Goal: Communication & Community: Answer question/provide support

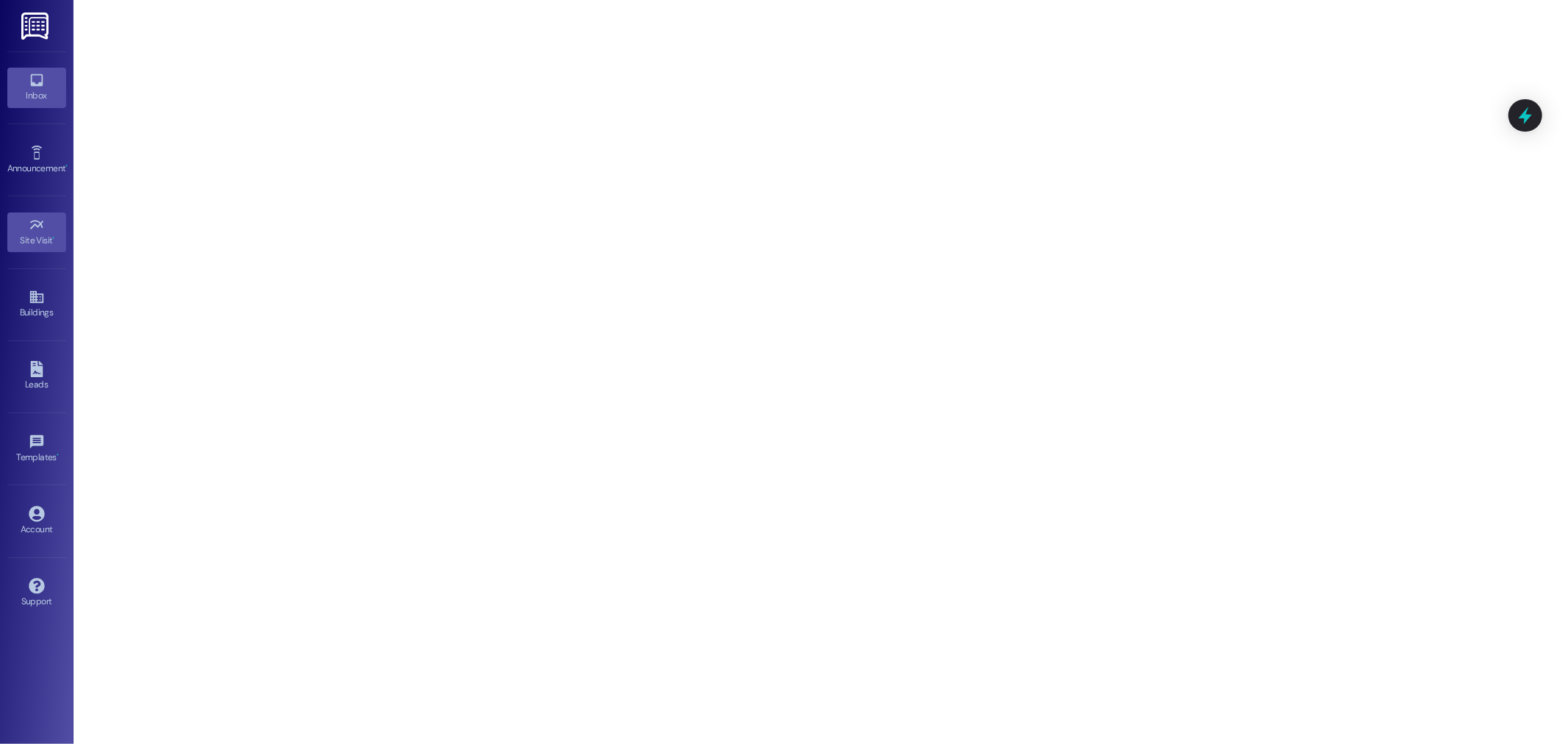
click at [33, 75] on icon at bounding box center [36, 80] width 12 height 12
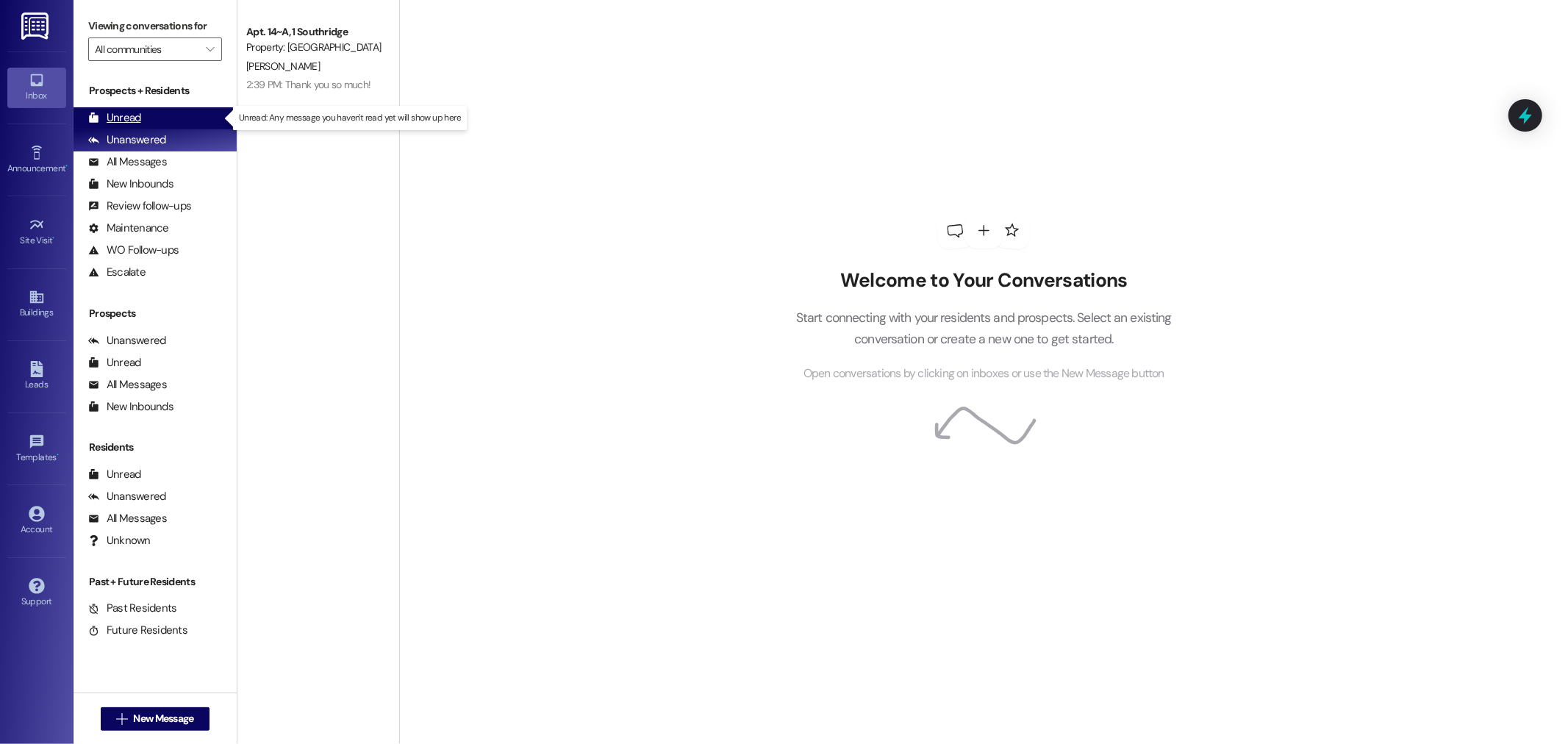
click at [129, 108] on div "Unread (0)" at bounding box center [155, 118] width 163 height 22
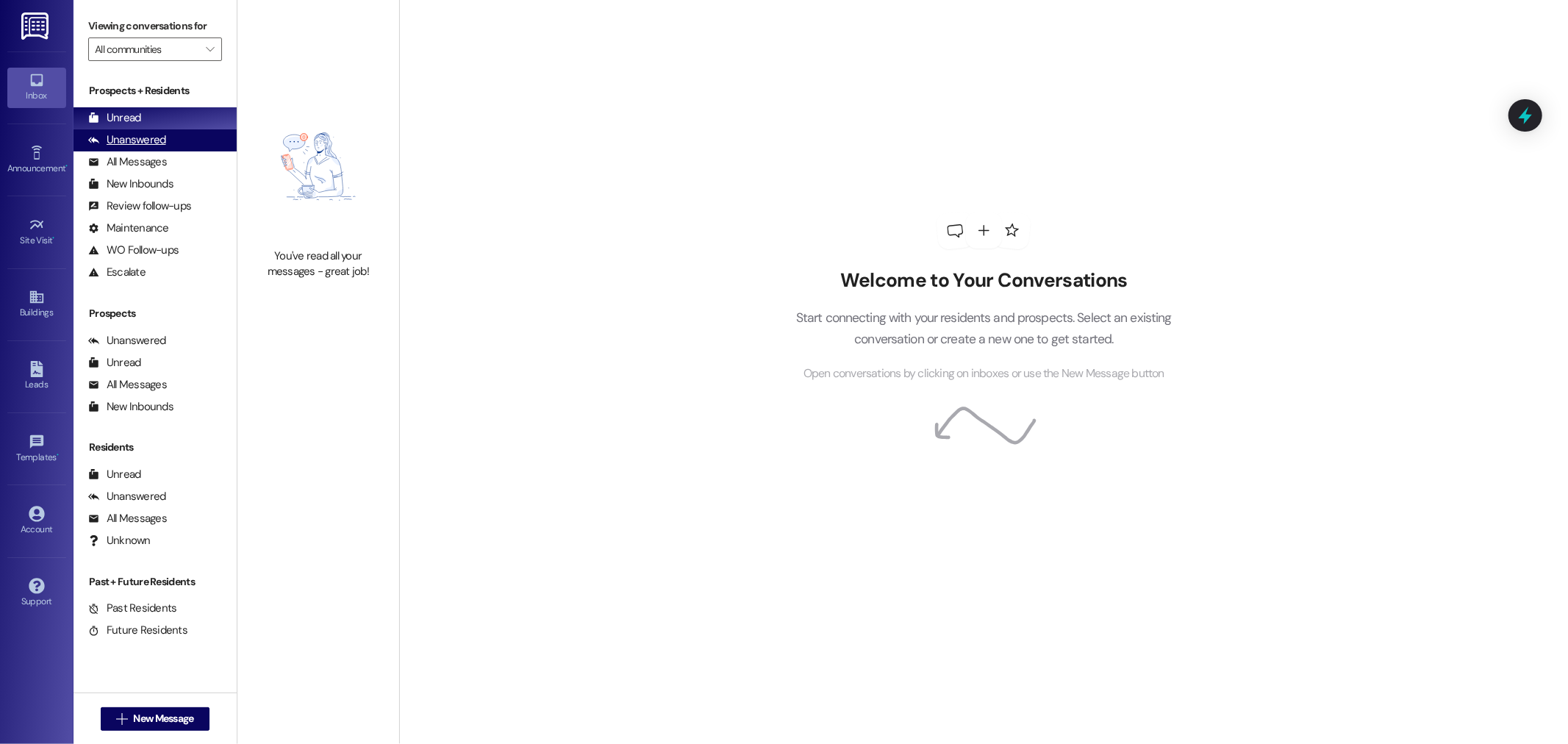
click at [168, 141] on div "Unanswered (0)" at bounding box center [155, 140] width 163 height 22
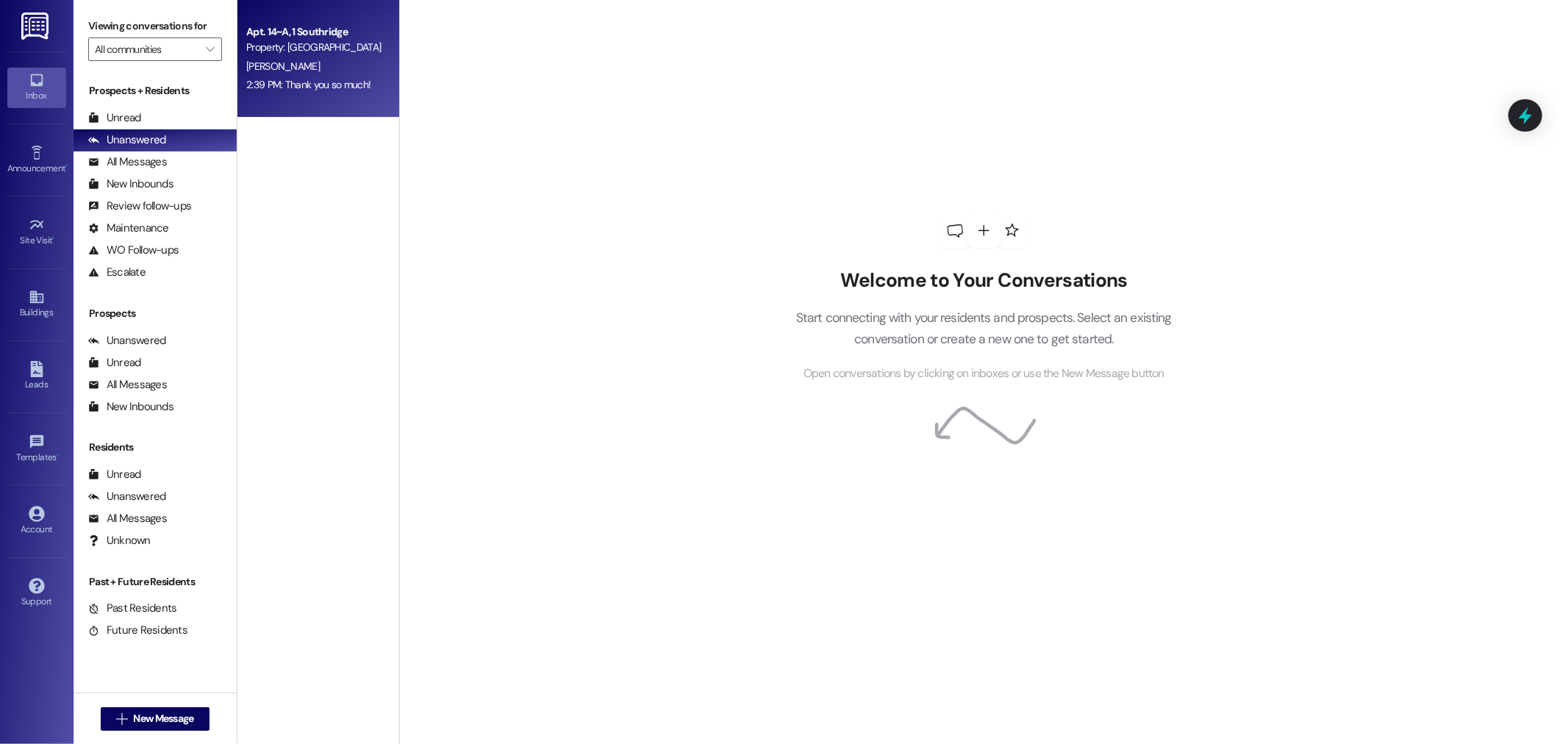
click at [259, 91] on div "2:39 PM: Thank you so much! 2:39 PM: Thank you so much!" at bounding box center [314, 84] width 139 height 18
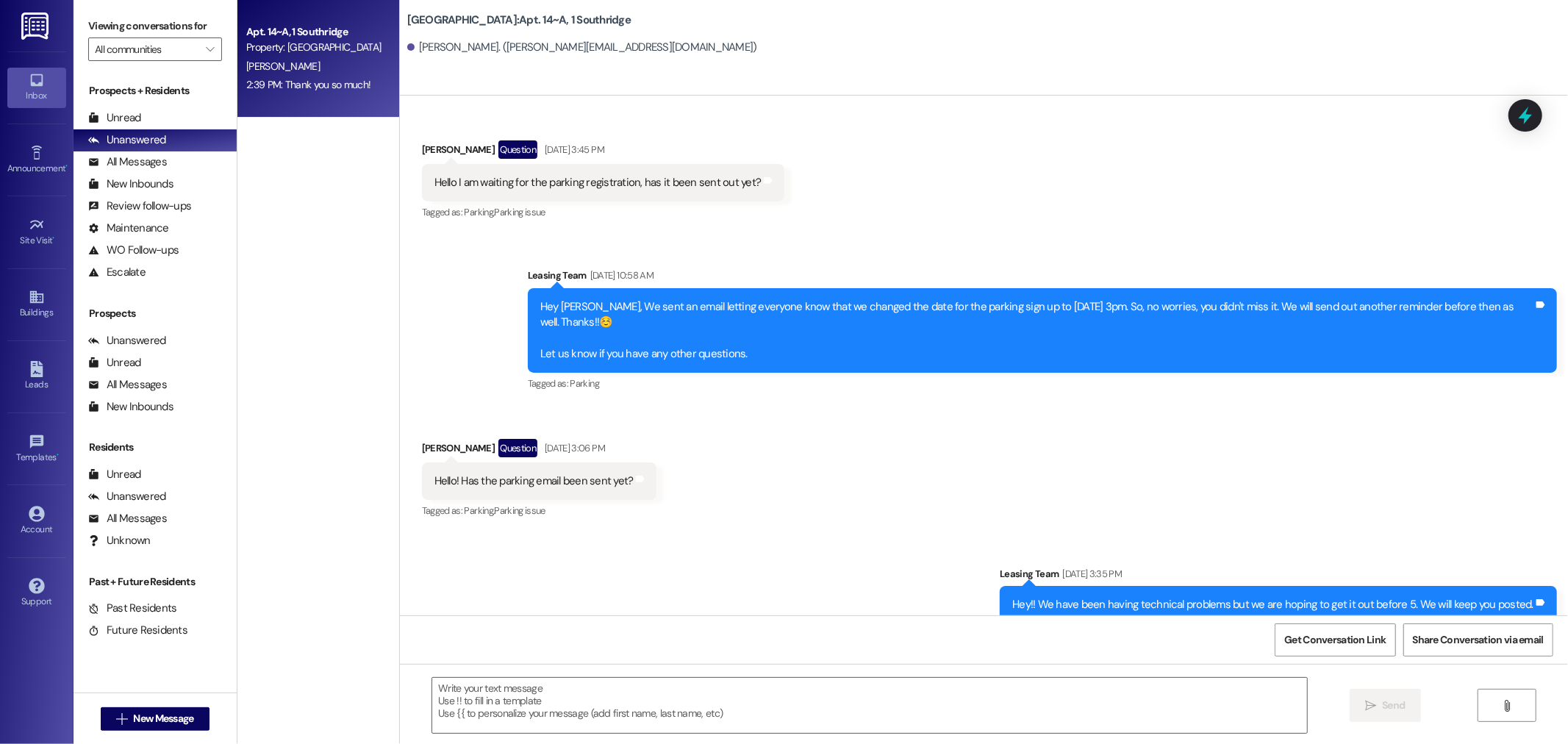
scroll to position [4729, 0]
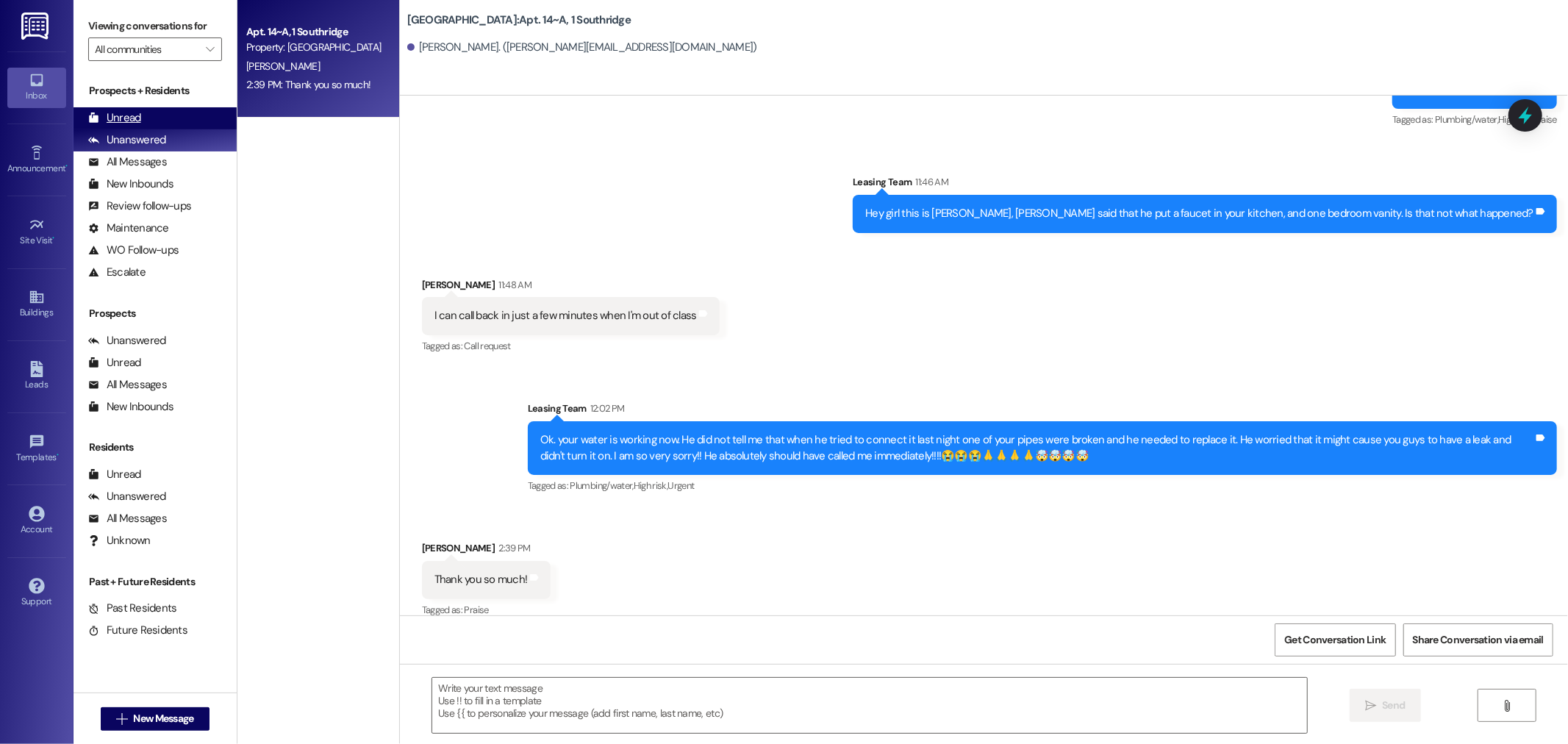
click at [139, 119] on div "Unread" at bounding box center [115, 118] width 53 height 15
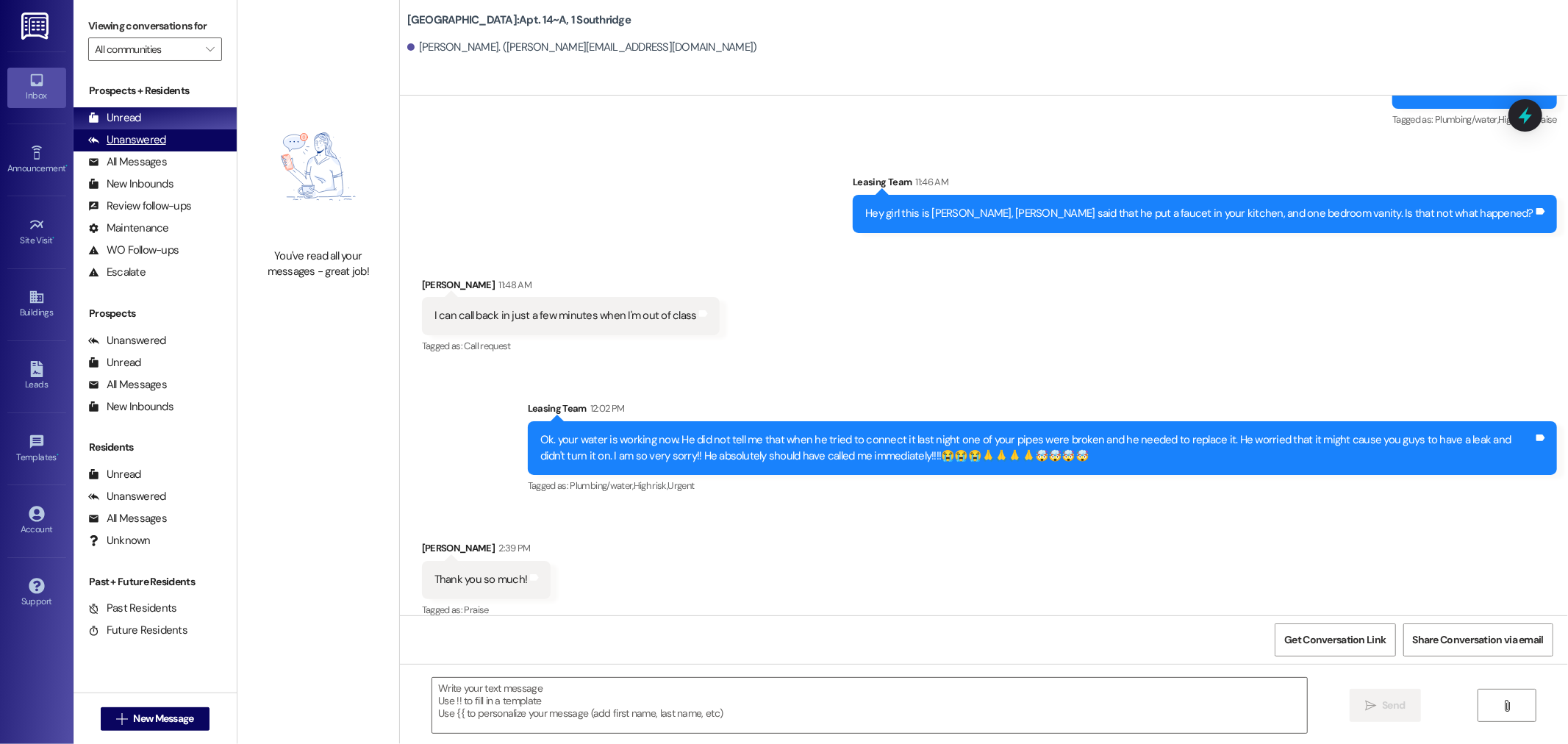
click at [149, 140] on div "Unanswered" at bounding box center [127, 140] width 78 height 15
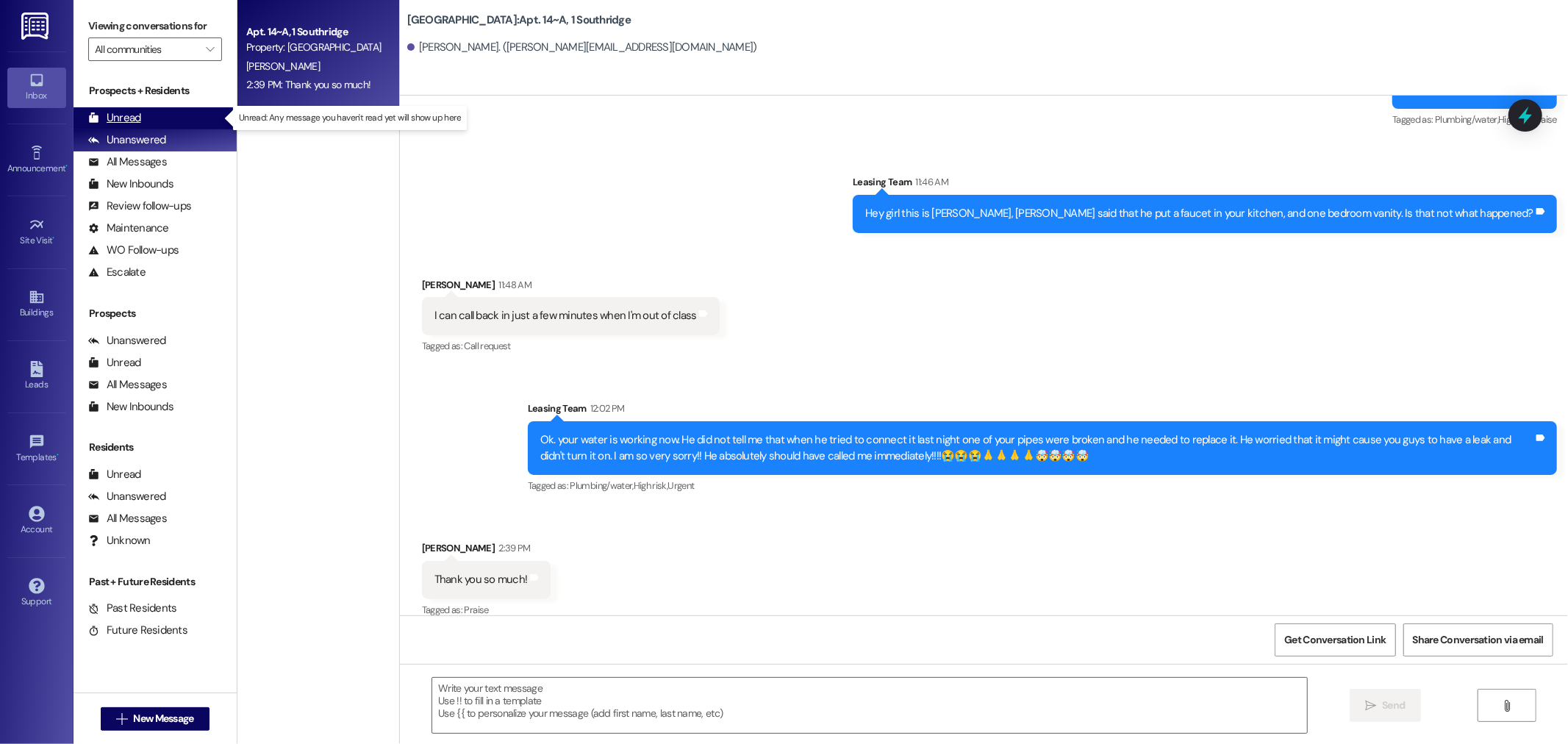
click at [160, 119] on div "Unread (0)" at bounding box center [155, 118] width 163 height 22
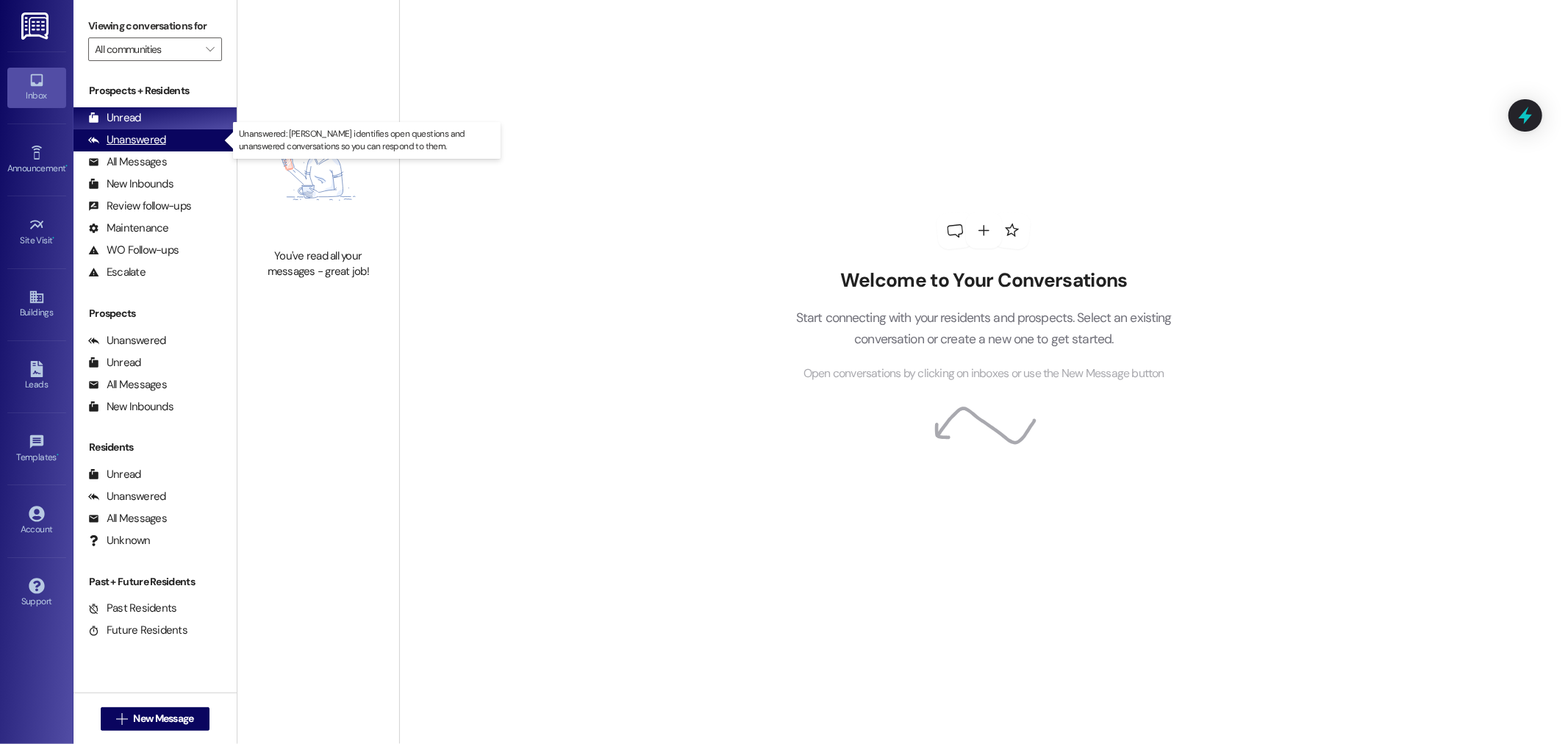
click at [187, 144] on div "Unanswered (0)" at bounding box center [155, 140] width 163 height 22
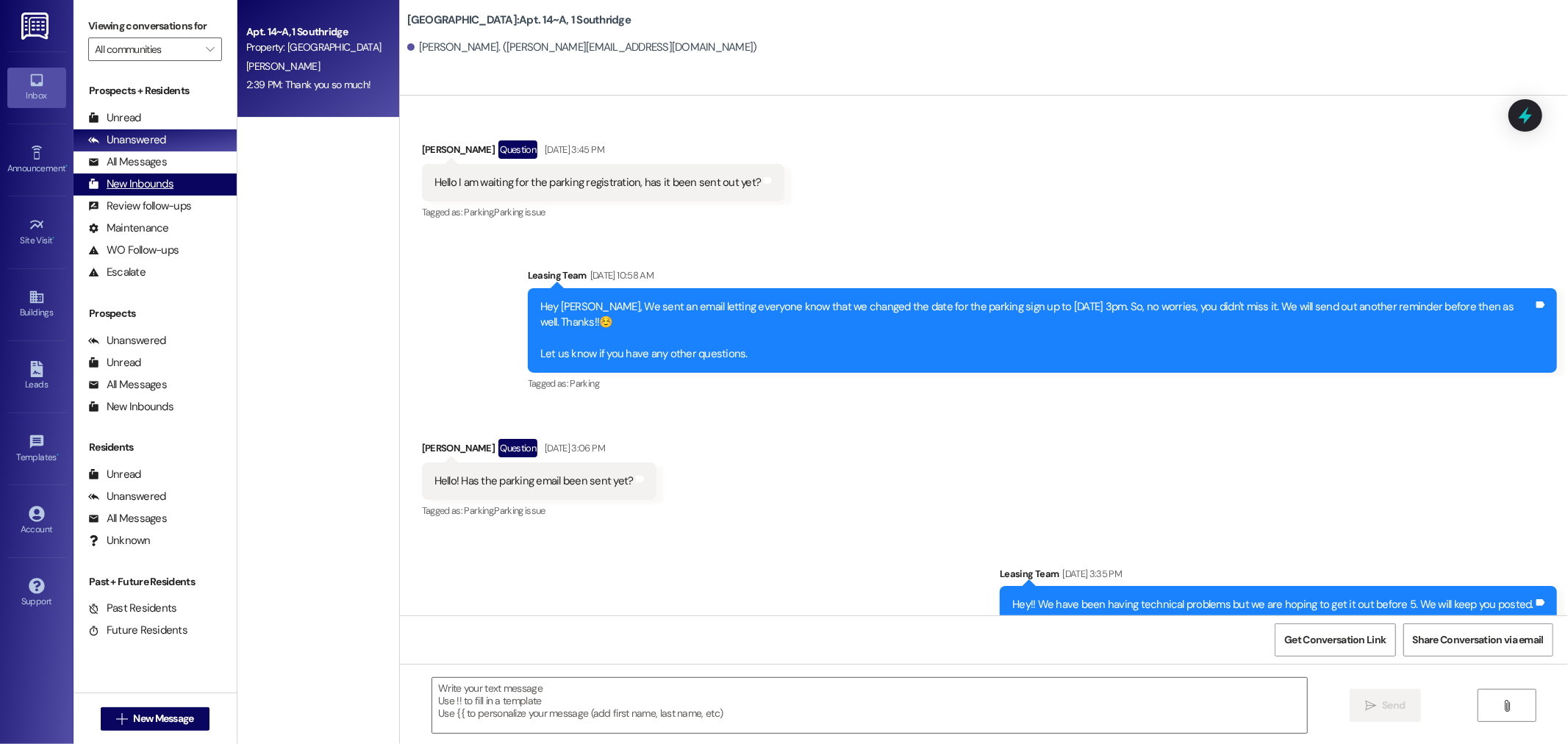
scroll to position [4729, 0]
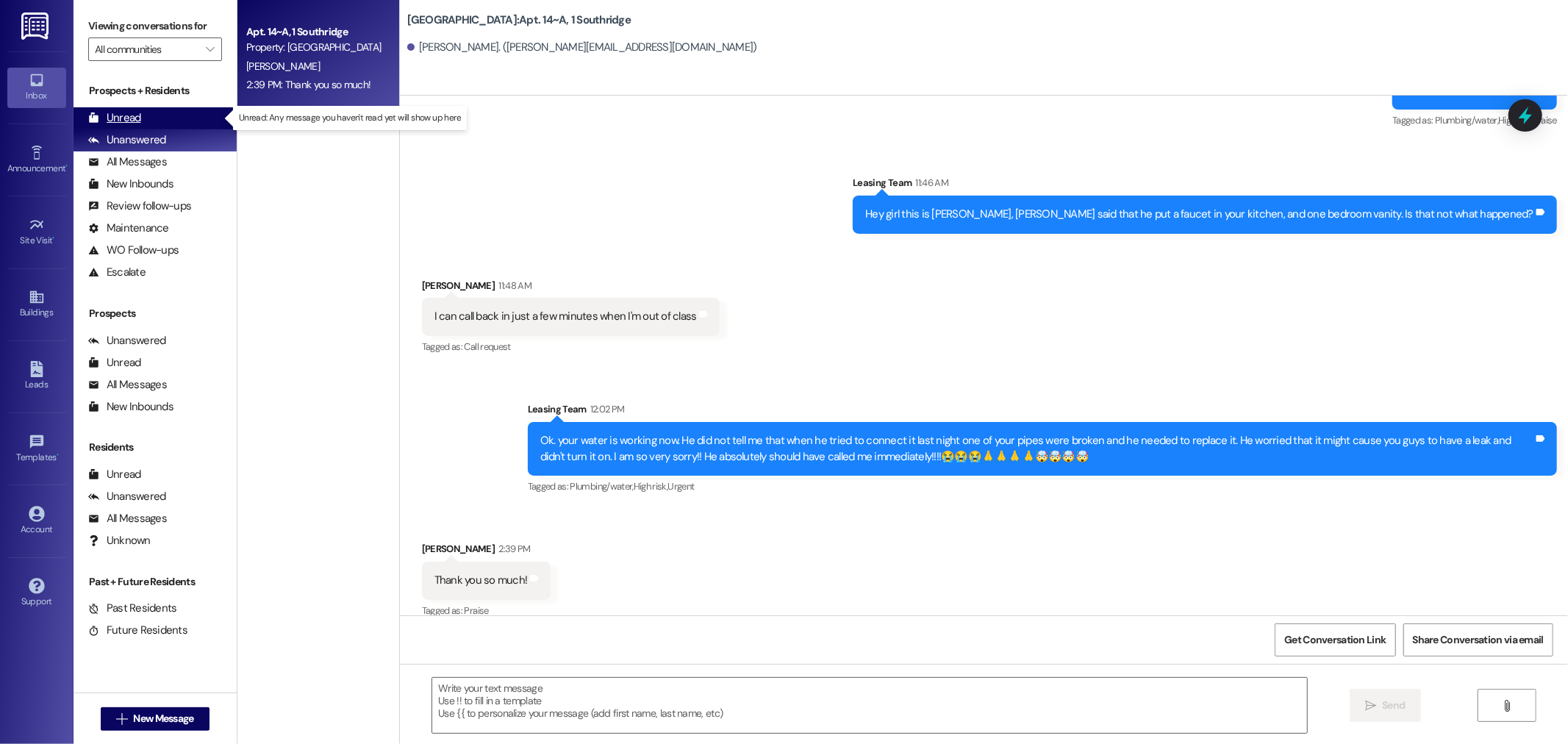
click at [185, 112] on div "Unread (0)" at bounding box center [155, 118] width 163 height 22
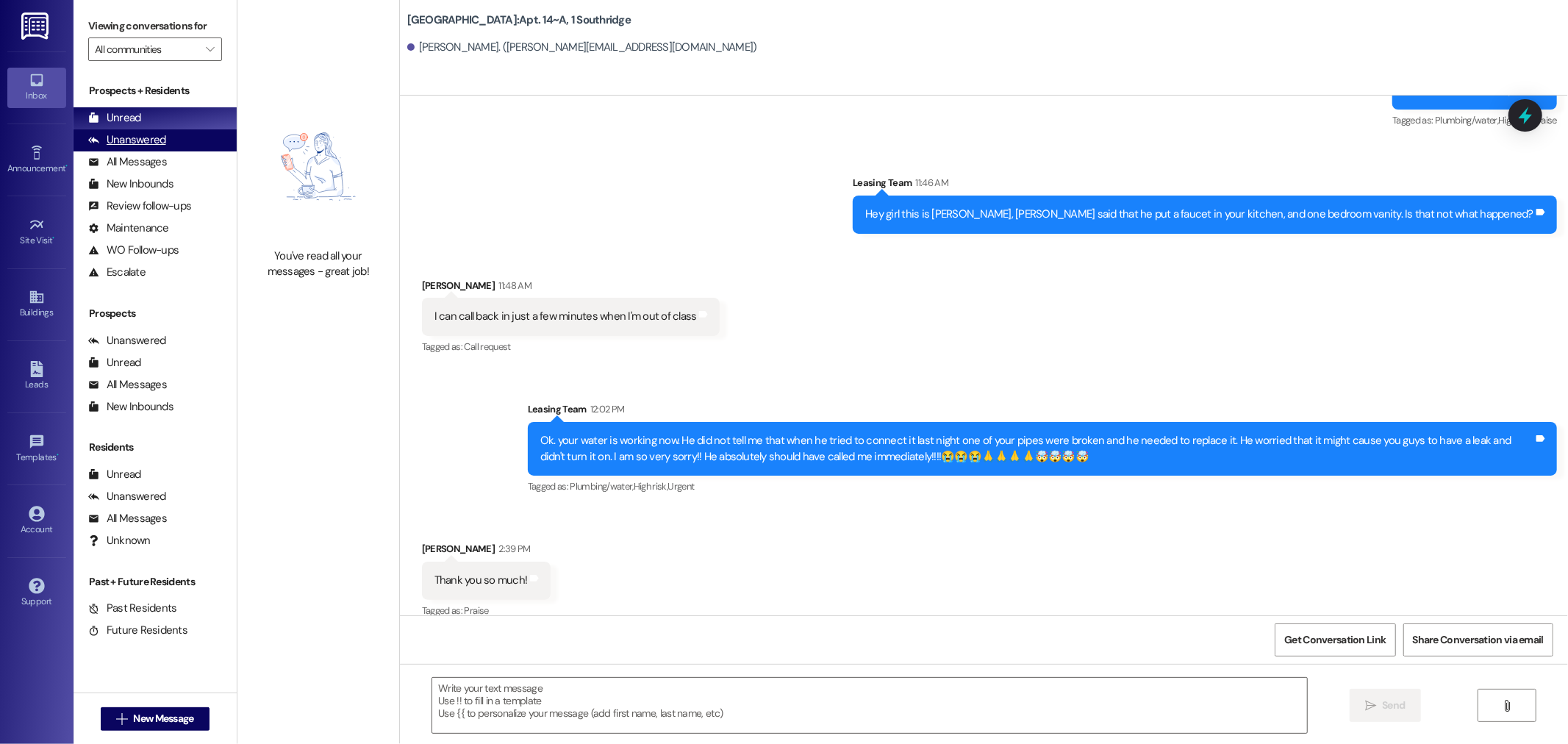
click at [189, 135] on div "Unanswered (0)" at bounding box center [155, 140] width 163 height 22
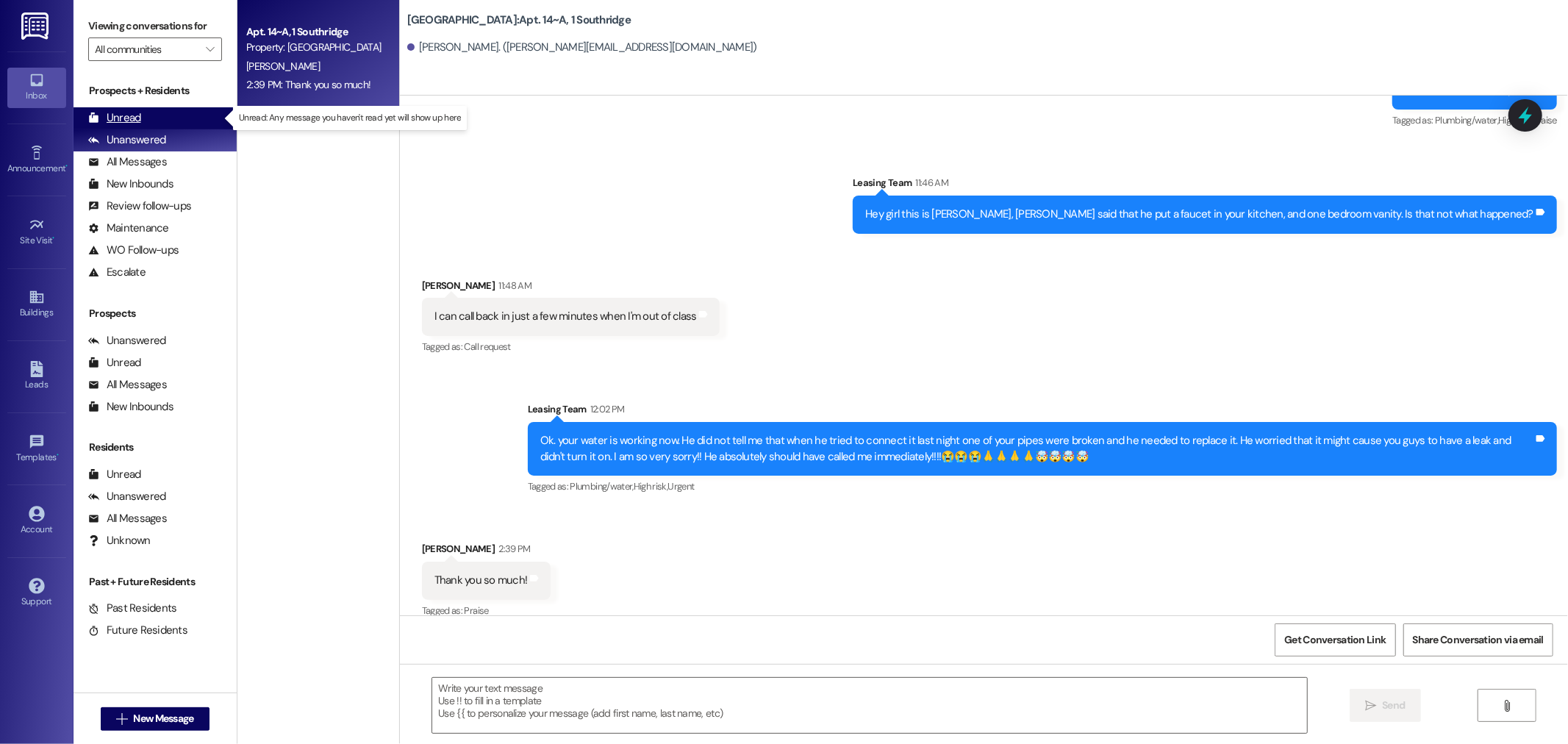
click at [202, 108] on div "Unread (0)" at bounding box center [155, 118] width 163 height 22
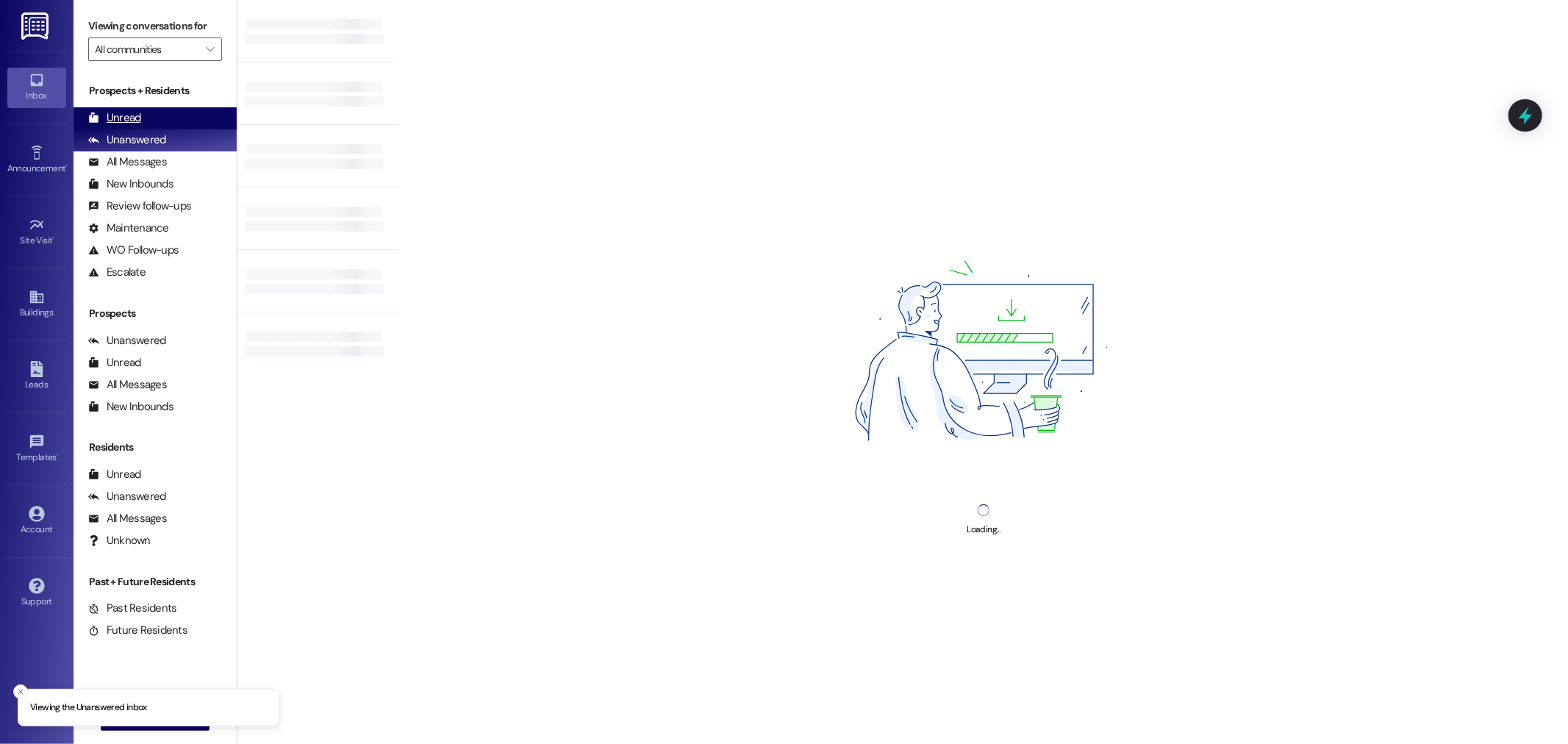
click at [166, 118] on div "Unread (0)" at bounding box center [155, 118] width 163 height 22
